Goal: Task Accomplishment & Management: Manage account settings

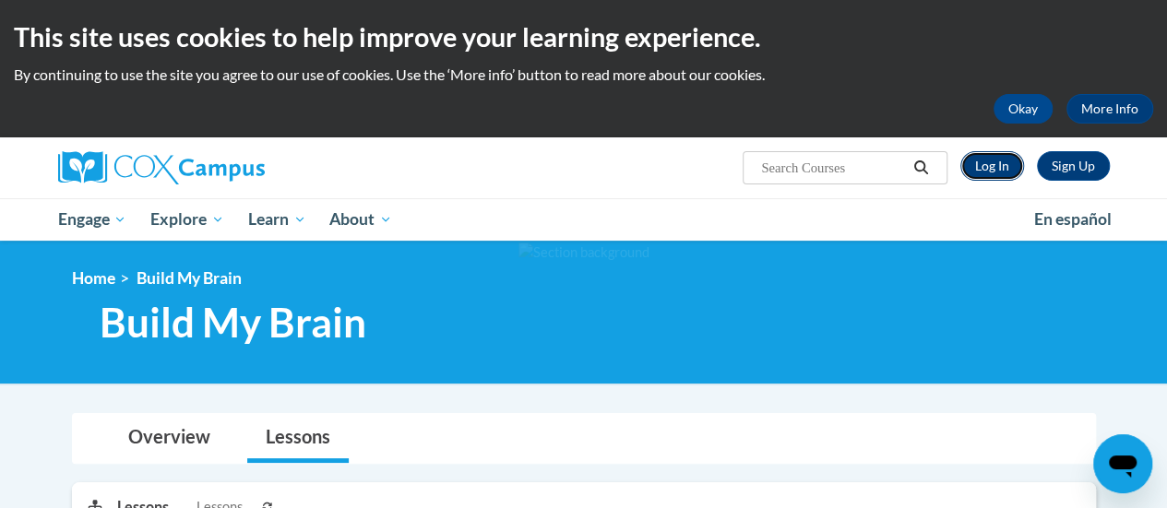
click at [983, 157] on link "Log In" at bounding box center [992, 166] width 64 height 30
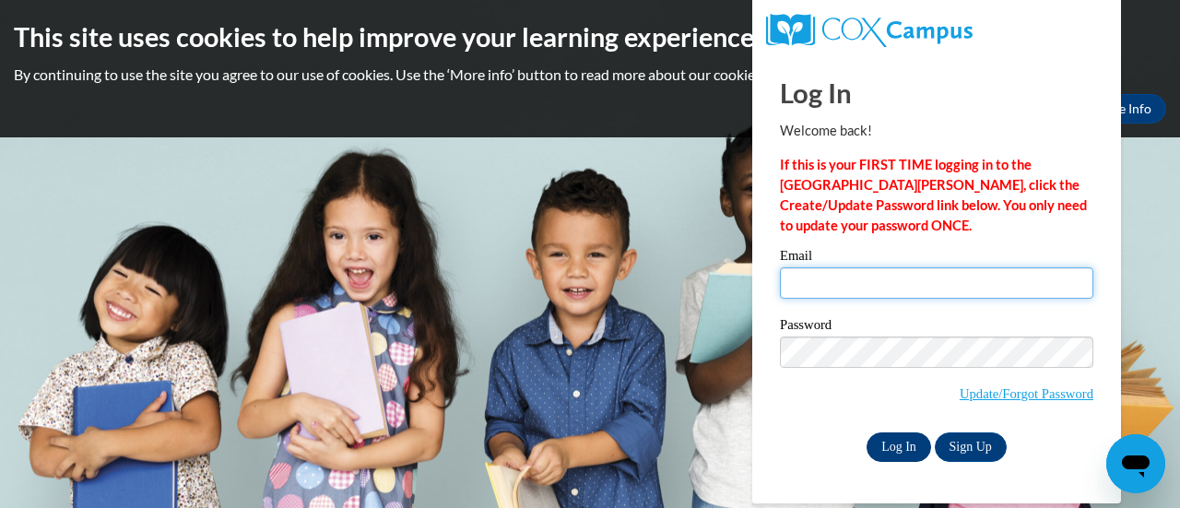
type input "msprather04@yahoo.com"
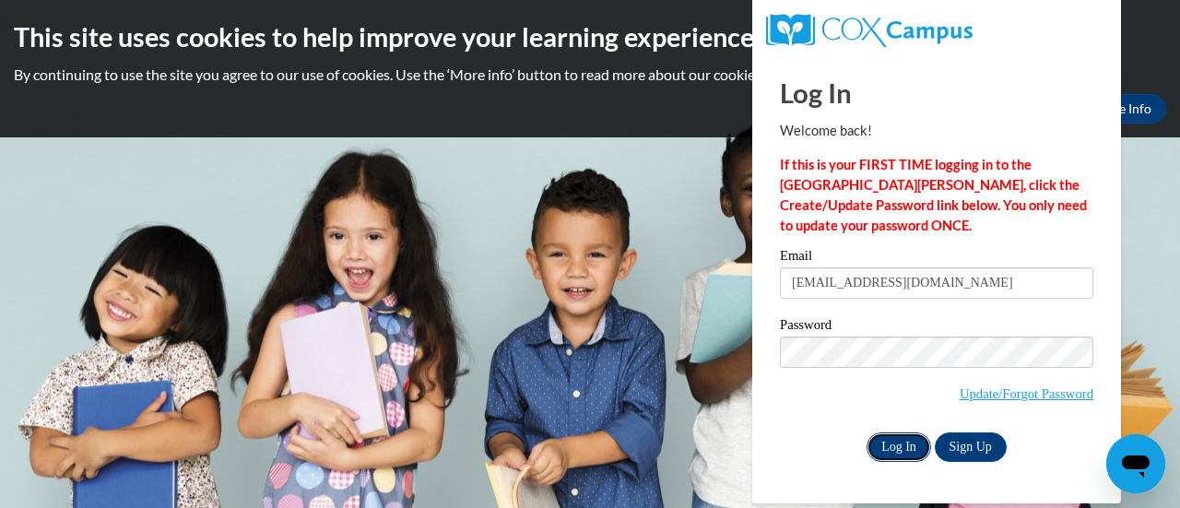
click at [903, 453] on input "Log In" at bounding box center [899, 447] width 65 height 30
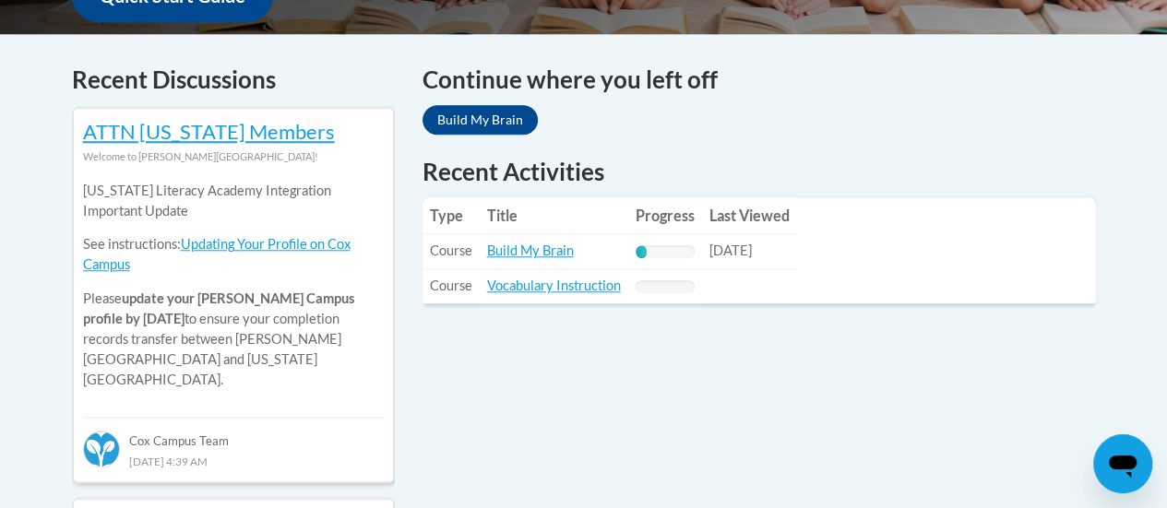
scroll to position [754, 0]
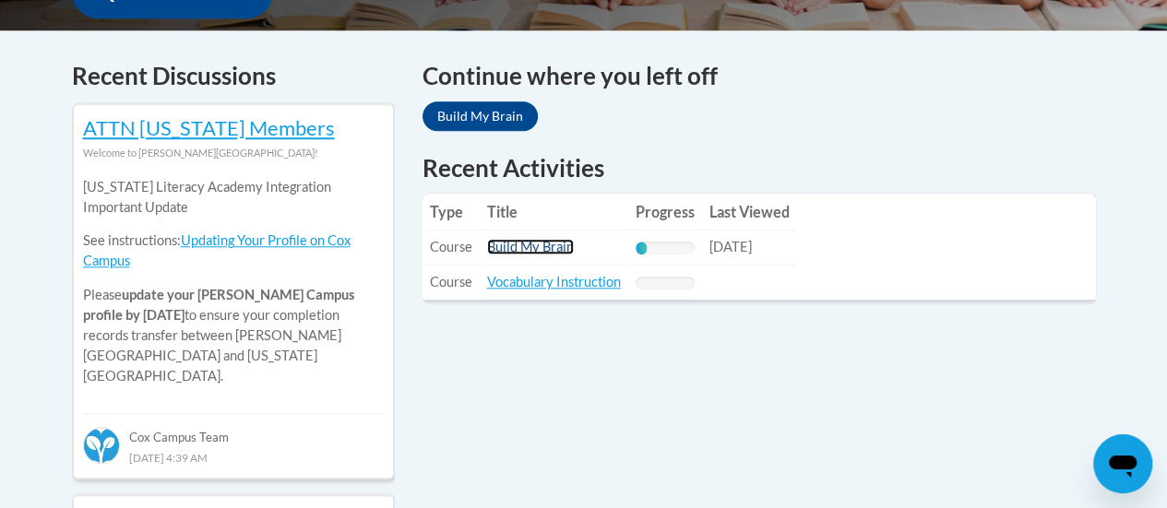
click at [554, 245] on link "Build My Brain" at bounding box center [530, 247] width 87 height 16
